Goal: Find specific page/section: Find specific page/section

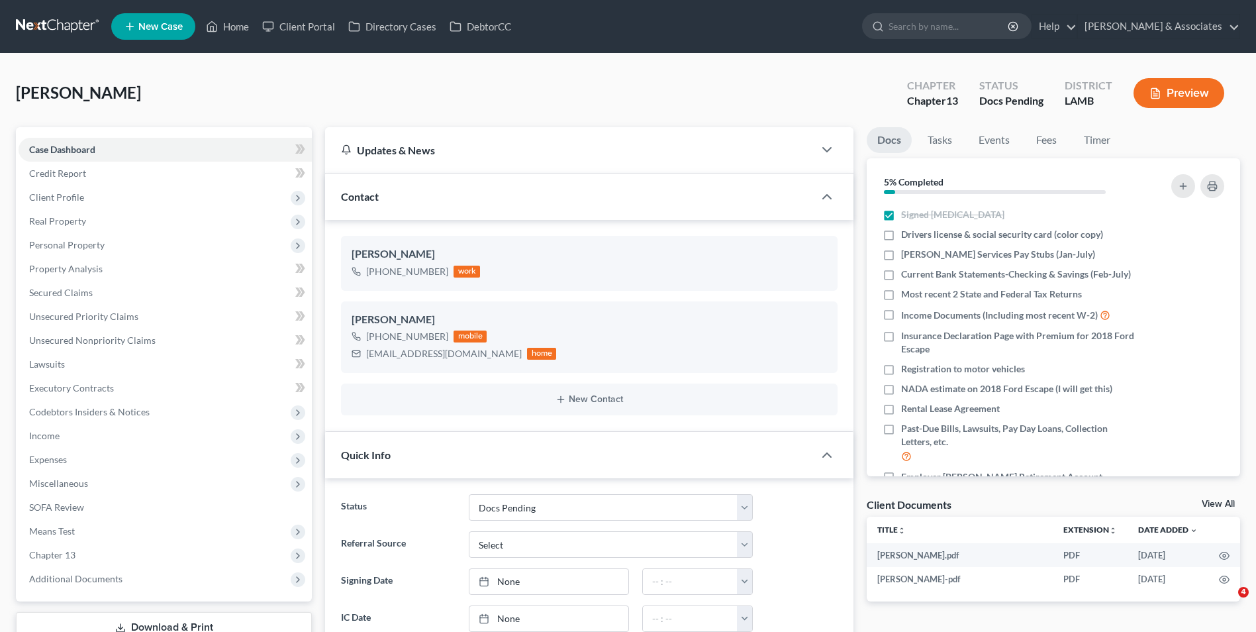
select select "6"
click at [224, 31] on link "Home" at bounding box center [227, 27] width 56 height 24
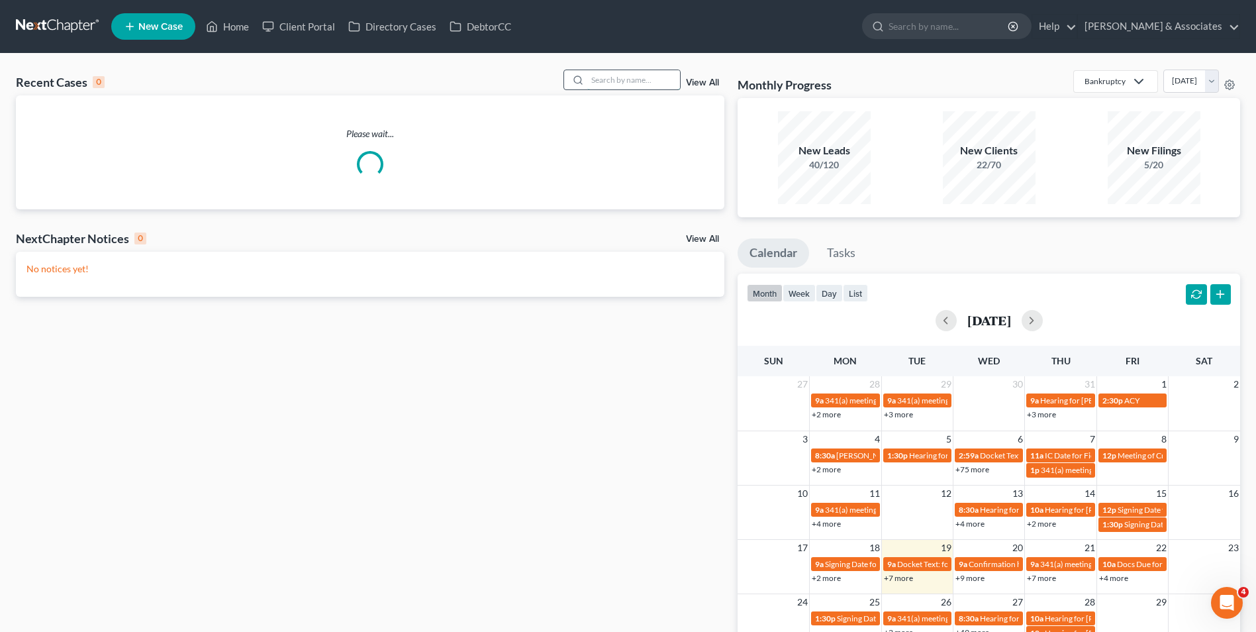
click at [632, 81] on input "search" at bounding box center [633, 79] width 93 height 19
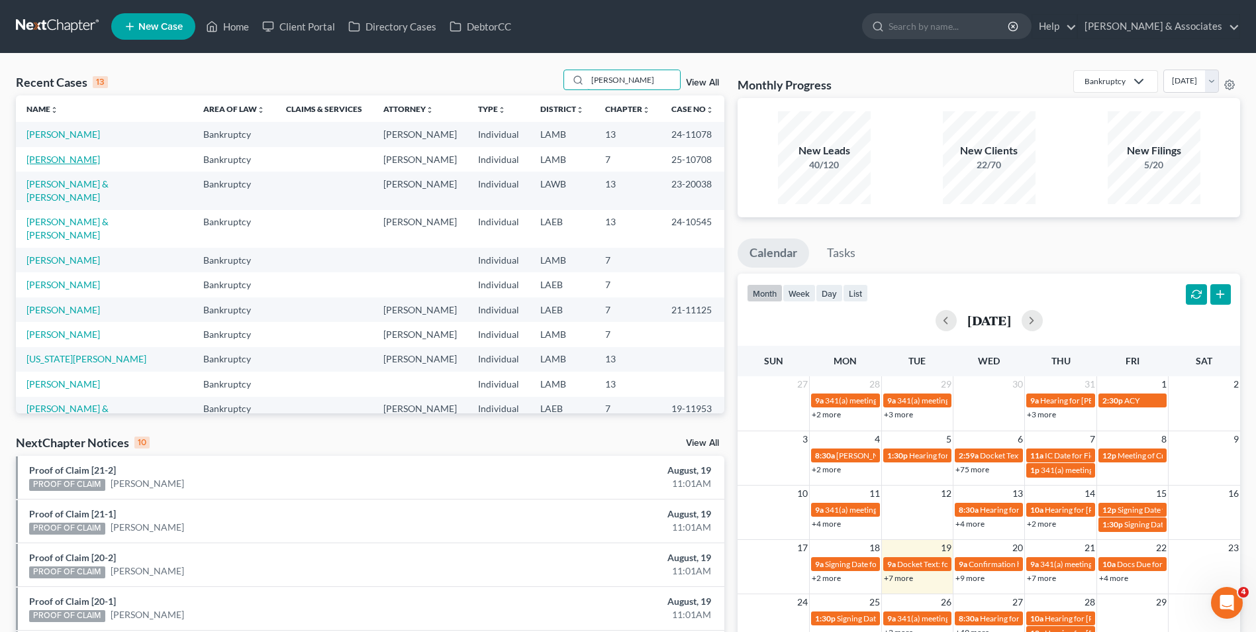
type input "[PERSON_NAME]"
click at [36, 157] on link "[PERSON_NAME]" at bounding box center [62, 159] width 73 height 11
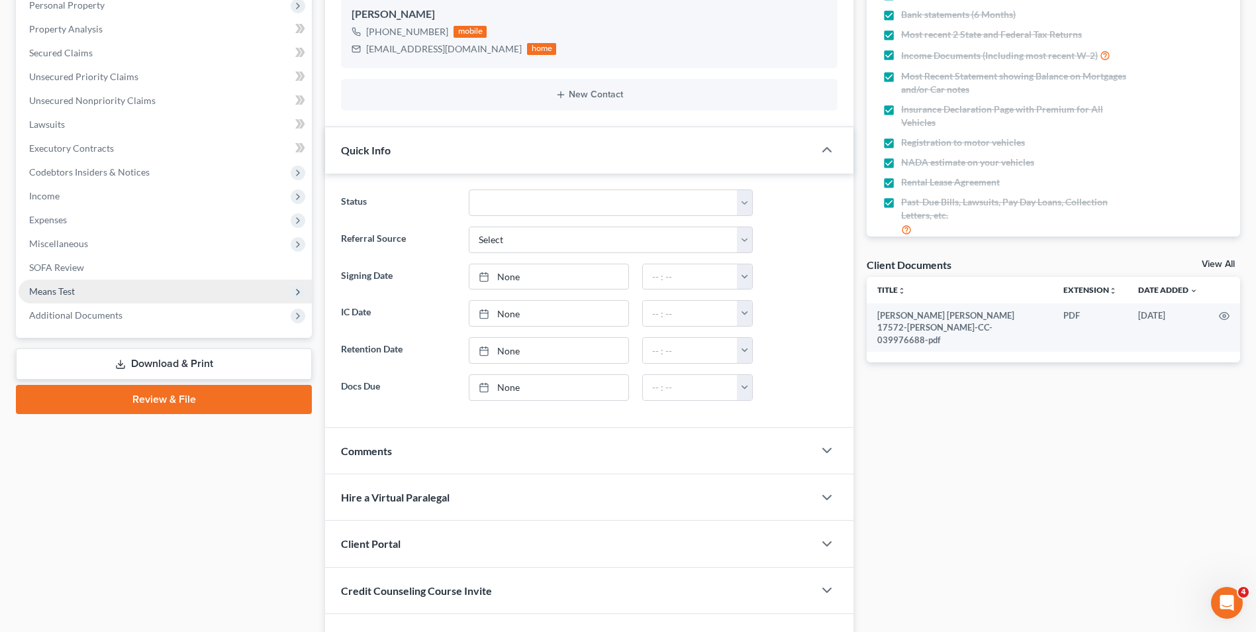
scroll to position [318, 0]
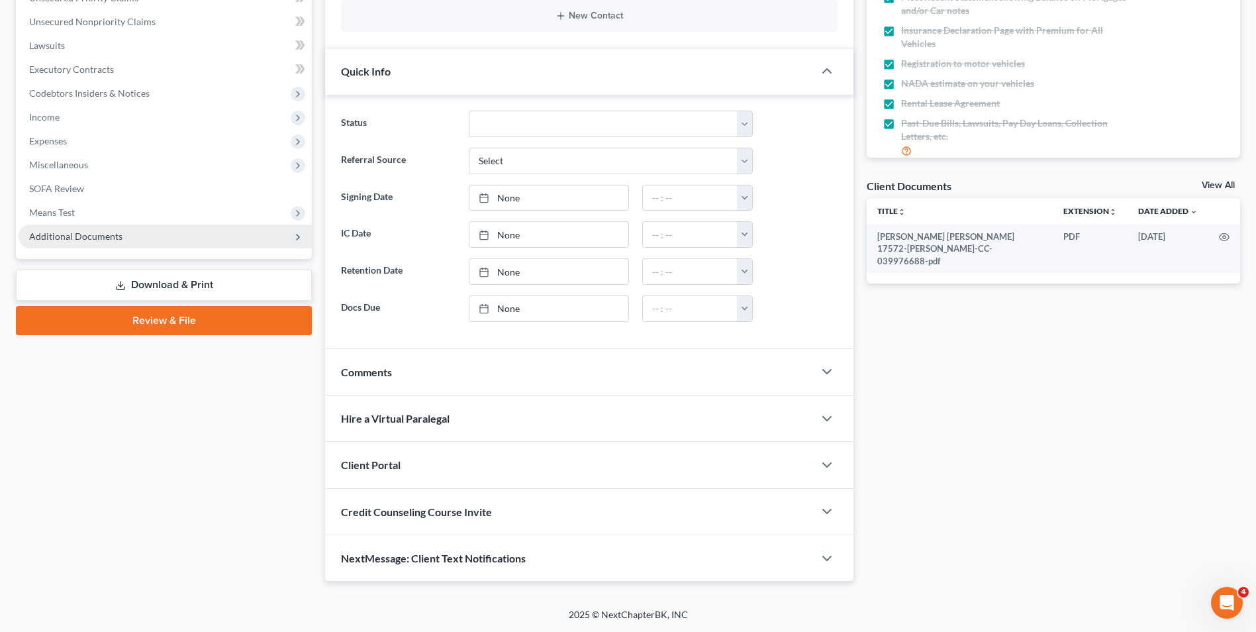
click at [134, 244] on span "Additional Documents" at bounding box center [165, 236] width 293 height 24
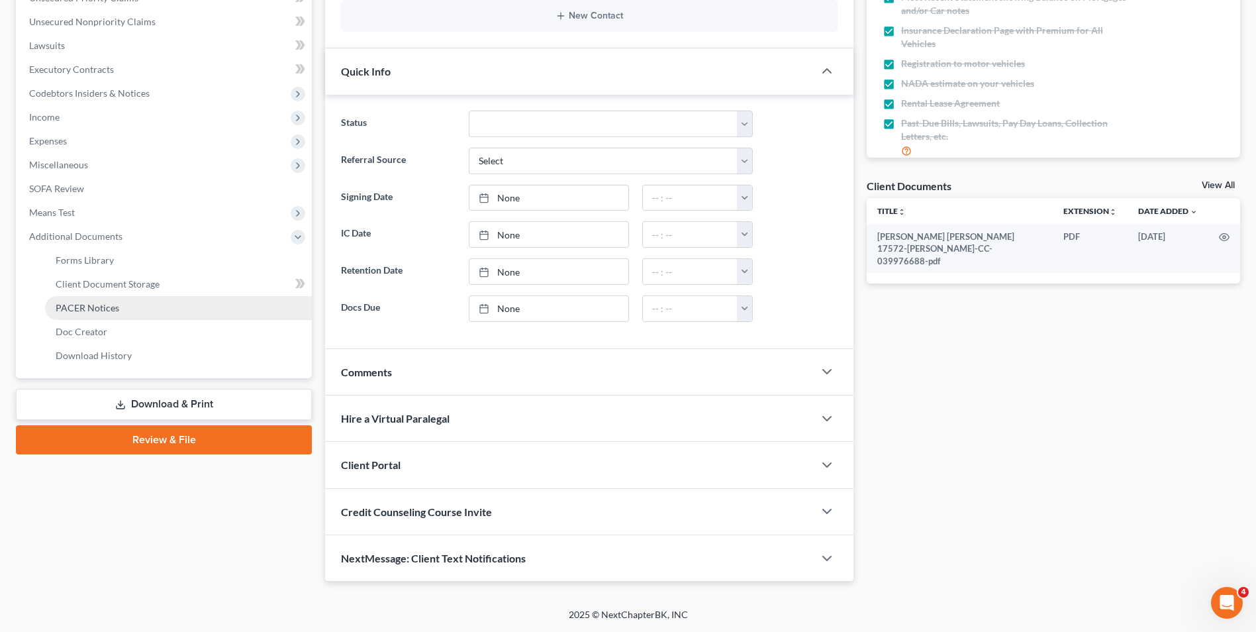
click at [124, 305] on link "PACER Notices" at bounding box center [178, 308] width 267 height 24
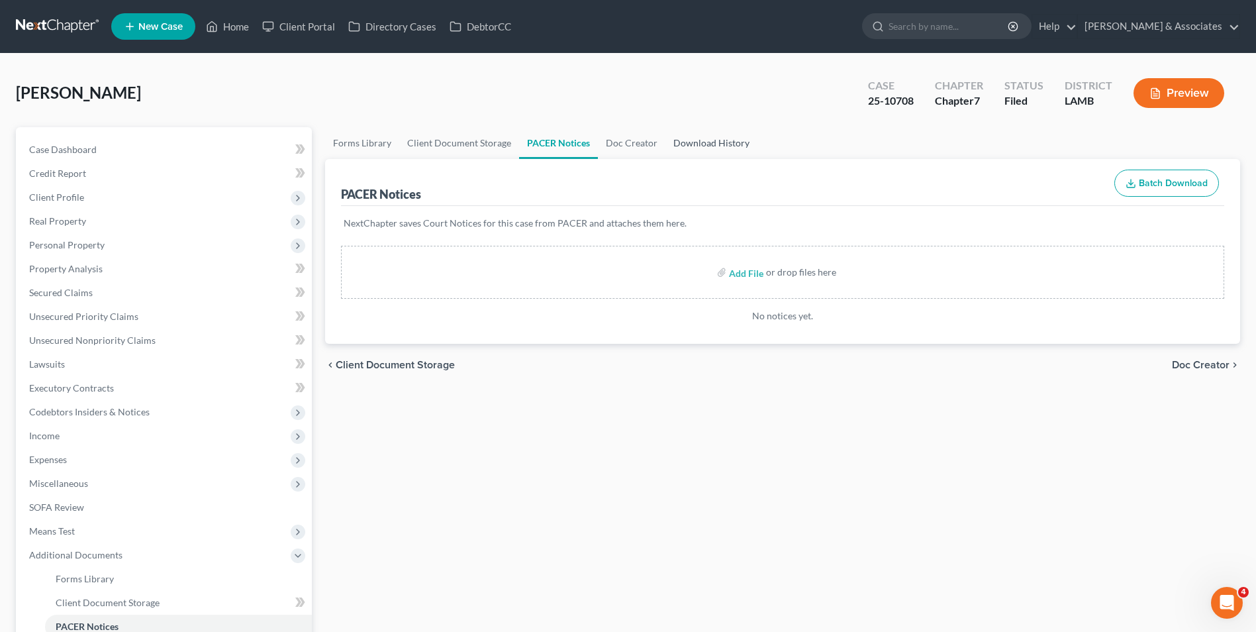
click at [720, 145] on link "Download History" at bounding box center [711, 143] width 92 height 32
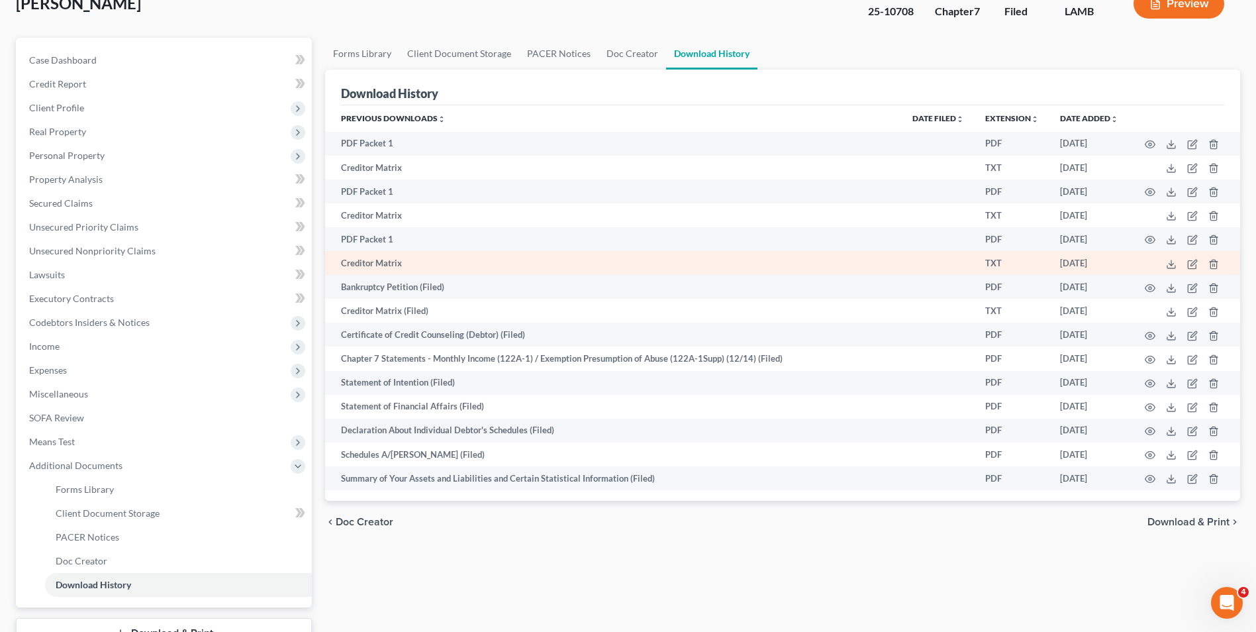
scroll to position [66, 0]
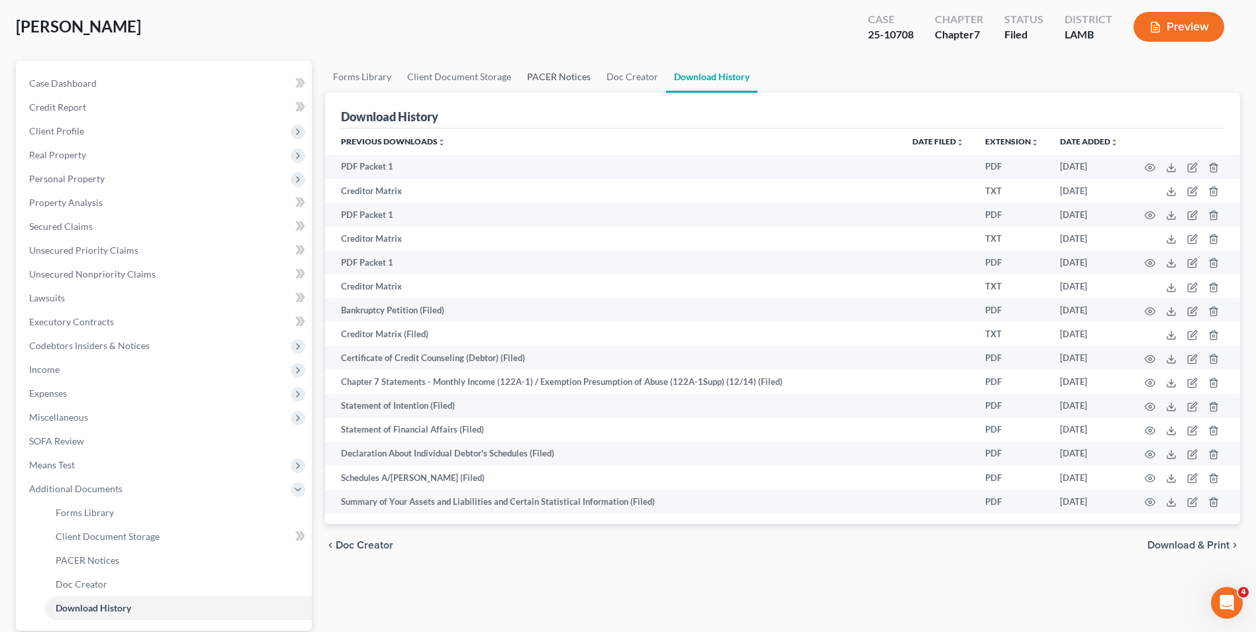
click at [553, 78] on link "PACER Notices" at bounding box center [558, 77] width 79 height 32
